Goal: Transaction & Acquisition: Purchase product/service

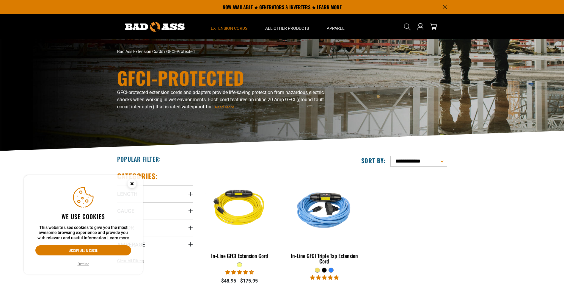
click at [438, 220] on ul "In-Line GFCI Extension Cord 8 reviews 4 questions $48.95 - $175.95" at bounding box center [324, 233] width 254 height 124
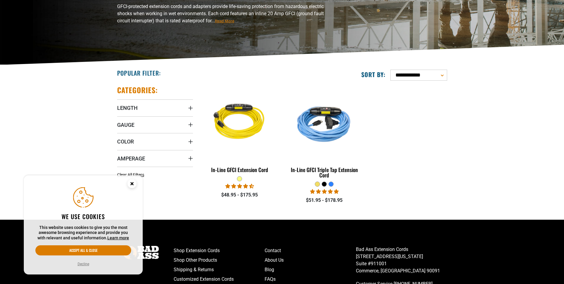
scroll to position [89, 0]
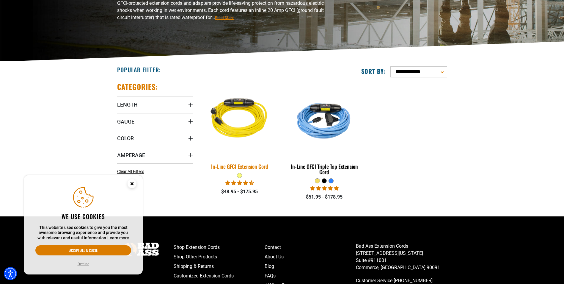
click at [235, 126] on img at bounding box center [239, 119] width 83 height 76
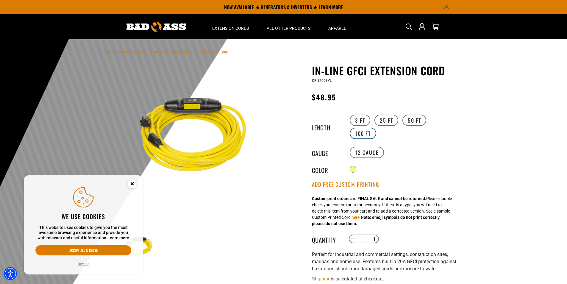
click at [365, 131] on label "100 FT" at bounding box center [362, 133] width 26 height 11
click at [353, 169] on div at bounding box center [353, 170] width 6 height 6
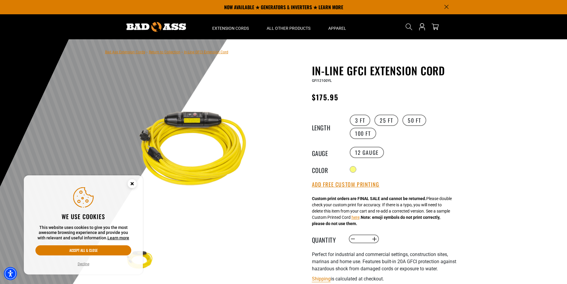
click at [132, 184] on icon "Close this option" at bounding box center [132, 183] width 2 height 2
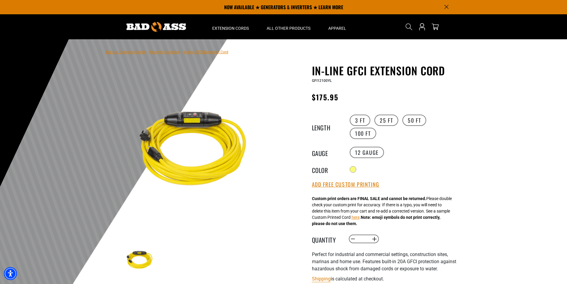
click at [465, 186] on div at bounding box center [283, 184] width 567 height 291
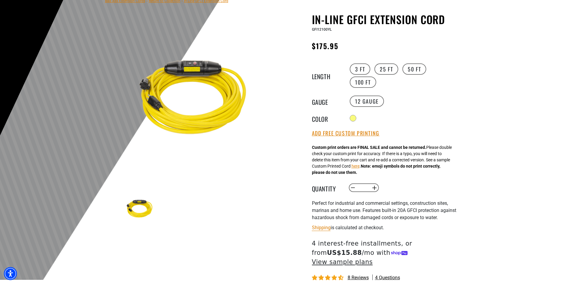
scroll to position [149, 0]
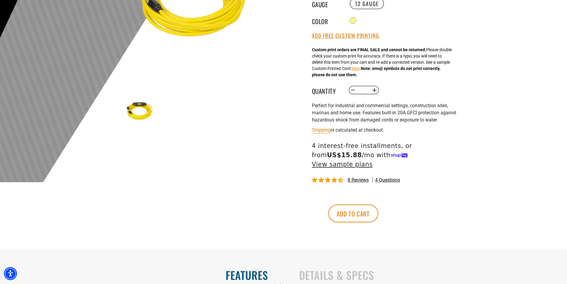
click at [466, 185] on div "Bad Ass Extension Cords › Return to Collection › In-Line GFCI Extension Cord 1 …" at bounding box center [283, 70] width 567 height 358
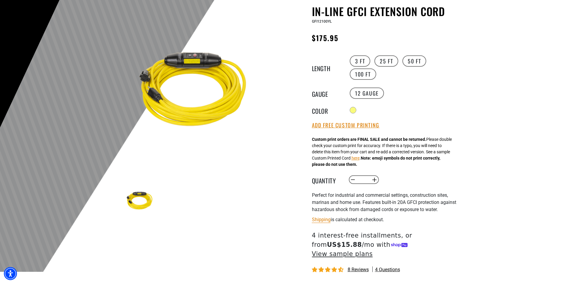
scroll to position [59, 0]
click at [492, 139] on div at bounding box center [283, 125] width 567 height 291
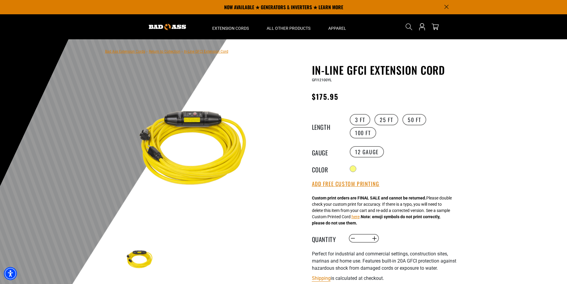
scroll to position [0, 0]
